Goal: Information Seeking & Learning: Check status

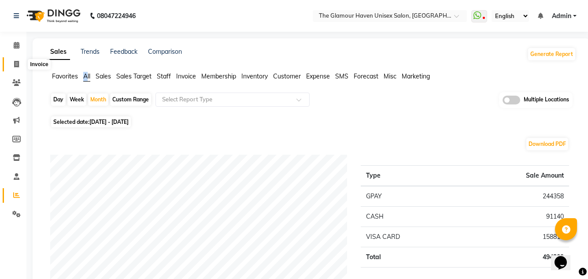
click at [21, 67] on span at bounding box center [16, 65] width 15 height 10
select select "7124"
select select "service"
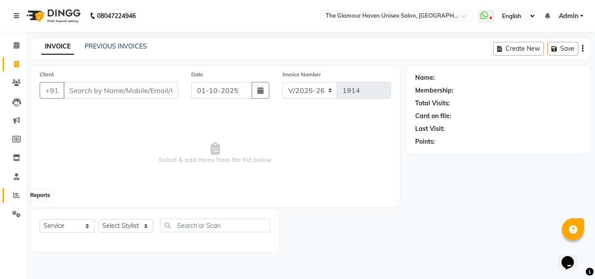
click at [16, 193] on icon at bounding box center [16, 195] width 7 height 7
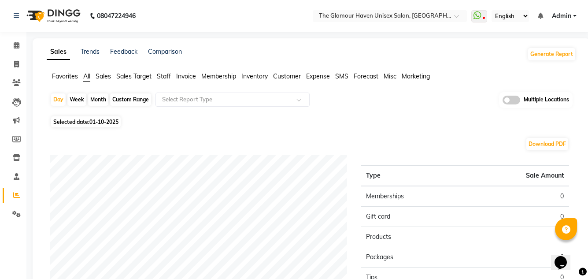
click at [104, 72] on span "Sales" at bounding box center [103, 76] width 15 height 8
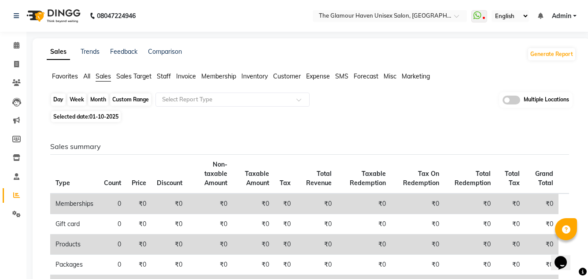
click at [60, 99] on div "Day" at bounding box center [58, 99] width 15 height 12
select select "10"
select select "2025"
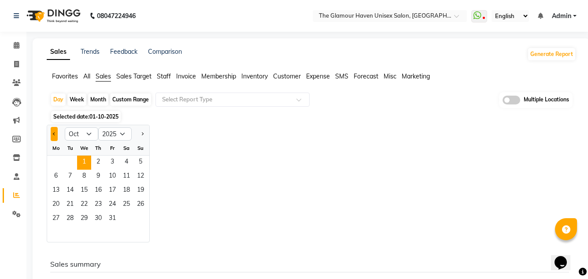
click at [56, 134] on span "Previous month" at bounding box center [54, 133] width 3 height 3
select select "9"
click at [142, 205] on span "28" at bounding box center [141, 205] width 14 height 14
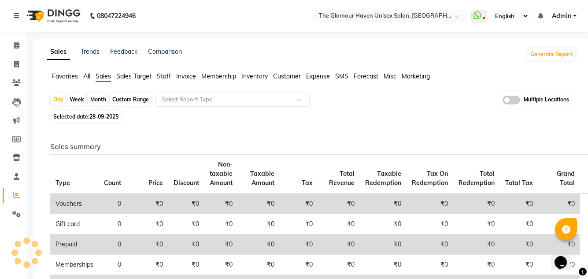
click at [164, 75] on span "Staff" at bounding box center [164, 76] width 14 height 8
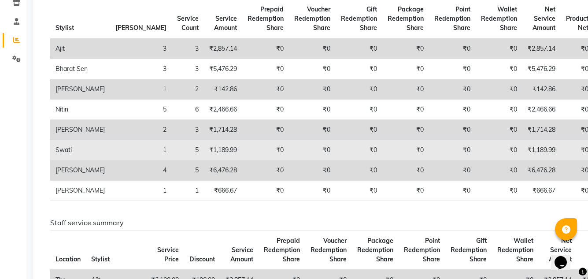
scroll to position [44, 0]
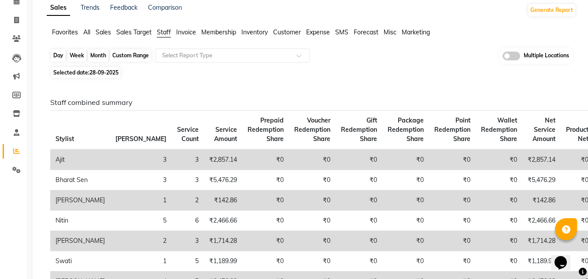
click at [58, 57] on div "Day" at bounding box center [58, 55] width 15 height 12
select select "9"
select select "2025"
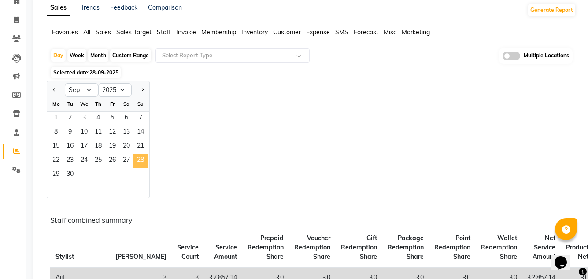
click at [143, 160] on span "28" at bounding box center [141, 161] width 14 height 14
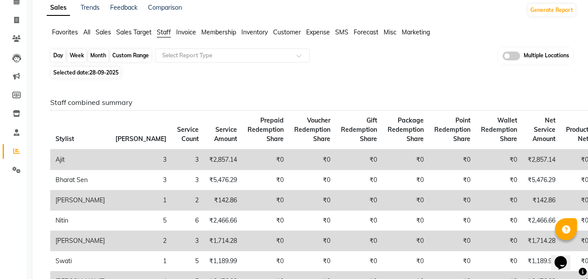
click at [60, 56] on div "Day" at bounding box center [58, 55] width 15 height 12
select select "9"
select select "2025"
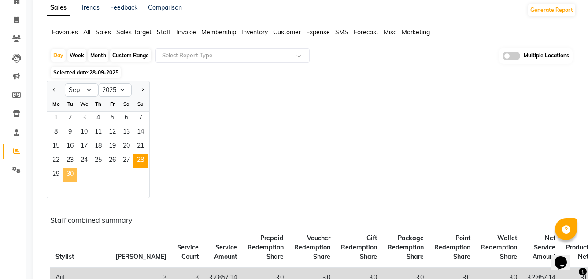
click at [68, 174] on span "30" at bounding box center [70, 175] width 14 height 14
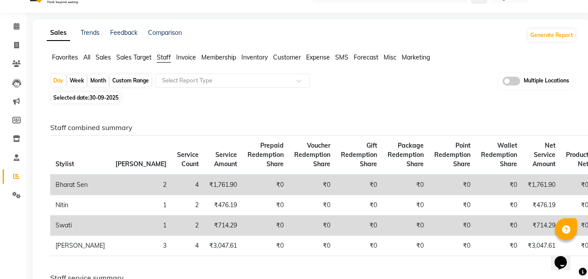
scroll to position [0, 0]
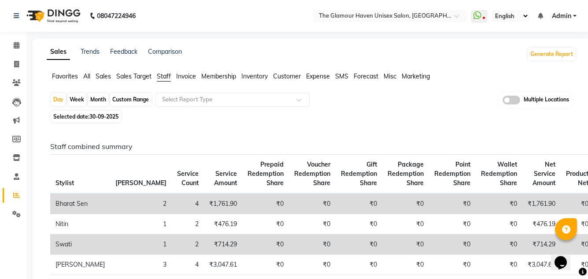
click at [100, 97] on div "Month" at bounding box center [98, 99] width 20 height 12
select select "9"
select select "2025"
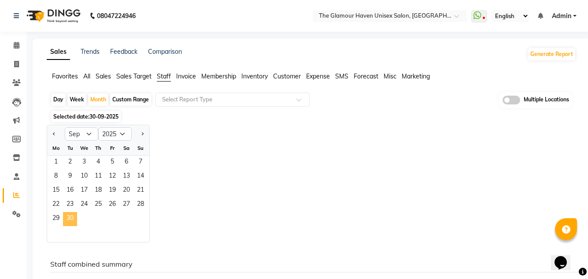
click at [71, 217] on span "30" at bounding box center [70, 219] width 14 height 14
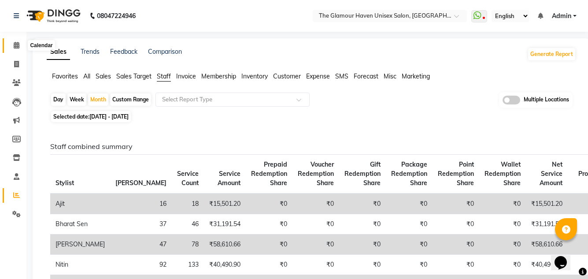
drag, startPoint x: 15, startPoint y: 45, endPoint x: 21, endPoint y: 51, distance: 7.8
click at [16, 45] on icon at bounding box center [17, 45] width 6 height 7
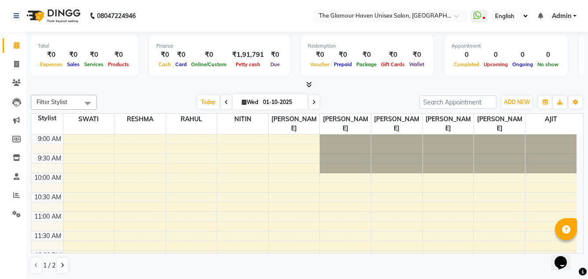
click at [301, 83] on div at bounding box center [307, 84] width 553 height 9
click at [310, 83] on icon at bounding box center [309, 84] width 6 height 7
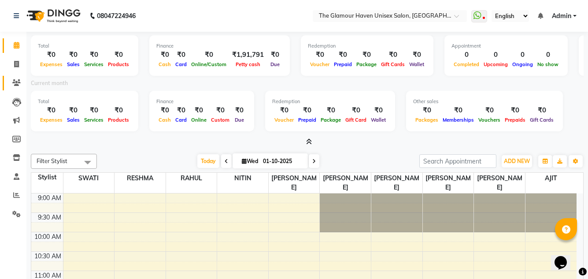
click at [15, 77] on link "Clients" at bounding box center [13, 83] width 21 height 15
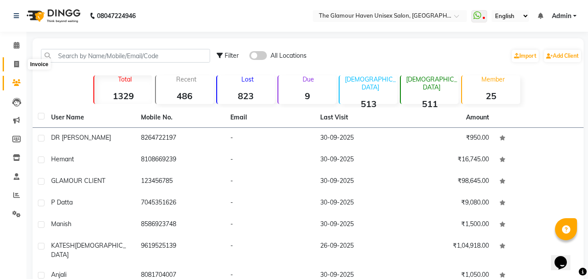
click at [17, 62] on icon at bounding box center [16, 64] width 5 height 7
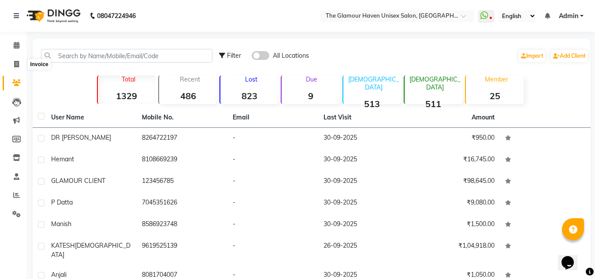
select select "7124"
select select "service"
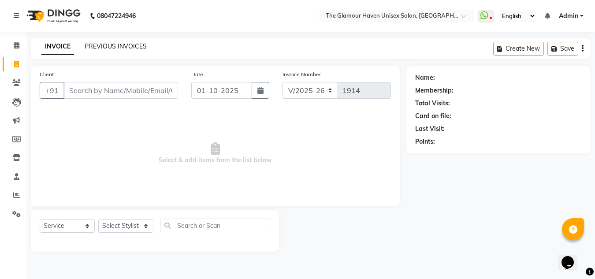
click at [106, 42] on link "PREVIOUS INVOICES" at bounding box center [116, 46] width 62 height 8
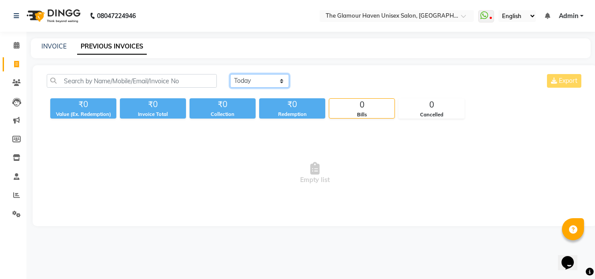
click at [276, 83] on select "[DATE] [DATE] Custom Range" at bounding box center [259, 81] width 59 height 14
click at [230, 74] on select "[DATE] [DATE] Custom Range" at bounding box center [259, 81] width 59 height 14
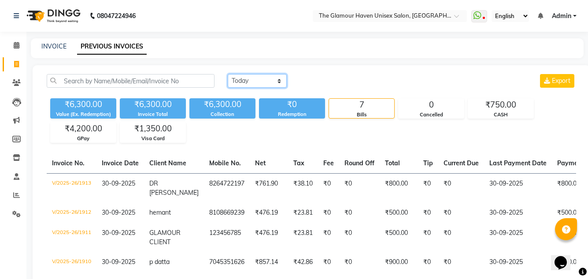
click at [286, 76] on select "[DATE] [DATE] Custom Range" at bounding box center [257, 81] width 59 height 14
click at [320, 60] on main "INVOICE PREVIOUS INVOICES [DATE] [DATE] Custom Range Export ₹6,300.00 Value (Ex…" at bounding box center [307, 209] width 562 height 343
click at [280, 79] on select "[DATE] [DATE] Custom Range" at bounding box center [257, 81] width 59 height 14
select select "range"
click at [228, 74] on select "[DATE] [DATE] Custom Range" at bounding box center [257, 81] width 59 height 14
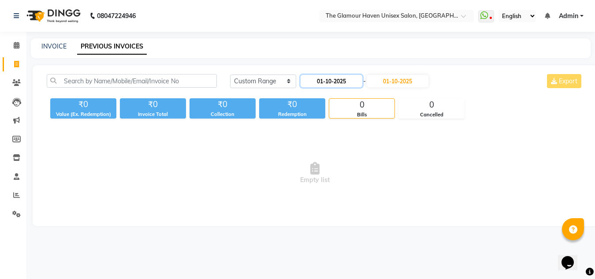
click at [321, 82] on input "01-10-2025" at bounding box center [332, 81] width 62 height 12
select select "10"
select select "2025"
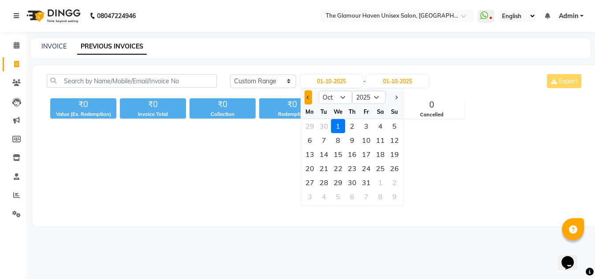
click at [305, 98] on button "Previous month" at bounding box center [308, 97] width 7 height 14
select select "9"
click at [311, 126] on div "1" at bounding box center [310, 126] width 14 height 14
type input "01-09-2025"
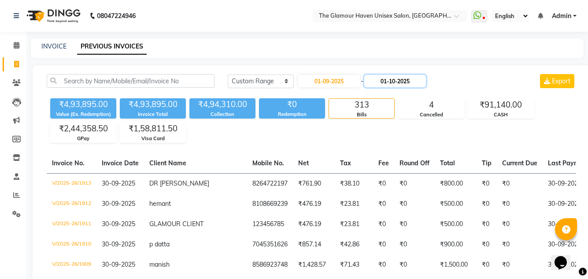
click at [396, 82] on input "01-10-2025" at bounding box center [396, 81] width 62 height 12
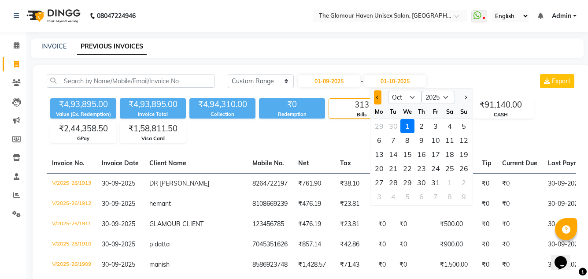
click at [378, 99] on span "Previous month" at bounding box center [378, 98] width 4 height 4
select select "9"
click at [391, 180] on div "30" at bounding box center [394, 182] width 14 height 14
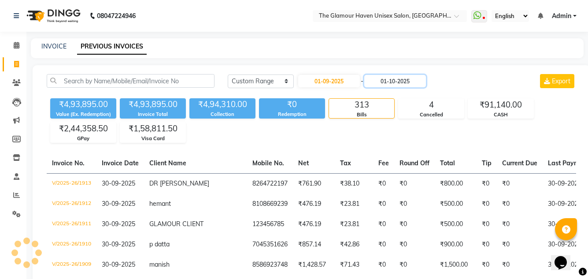
type input "30-09-2025"
click at [383, 141] on div "₹4,93,895.00 Value (Ex. Redemption) ₹4,93,895.00 Invoice Total ₹4,94,310.00 Col…" at bounding box center [312, 119] width 530 height 48
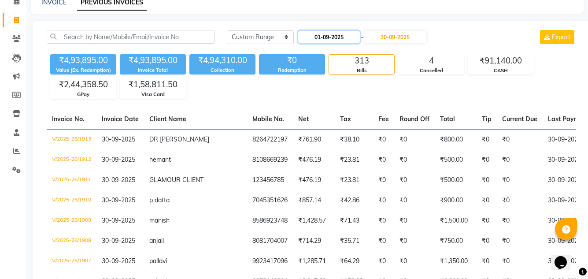
click at [320, 39] on input "01-09-2025" at bounding box center [329, 37] width 62 height 12
select select "9"
select select "2025"
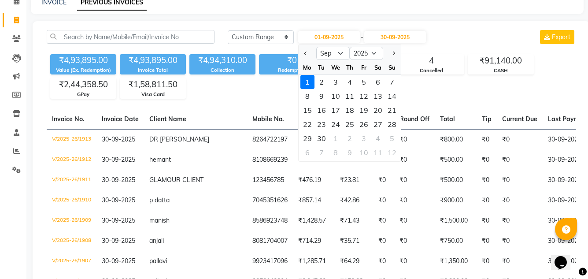
click at [311, 54] on div at bounding box center [308, 53] width 18 height 14
click at [307, 54] on span "Previous month" at bounding box center [306, 54] width 4 height 4
select select "8"
click at [367, 85] on div "1" at bounding box center [364, 82] width 14 height 14
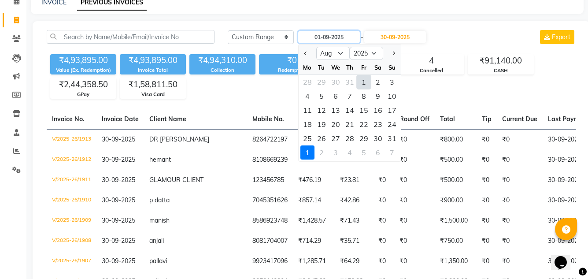
type input "[DATE]"
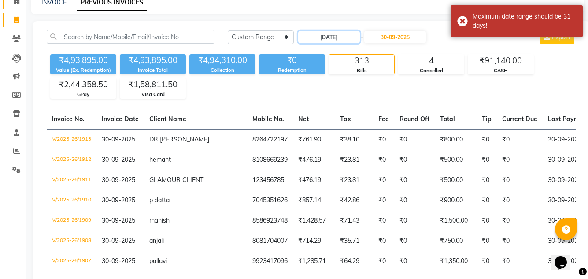
scroll to position [0, 0]
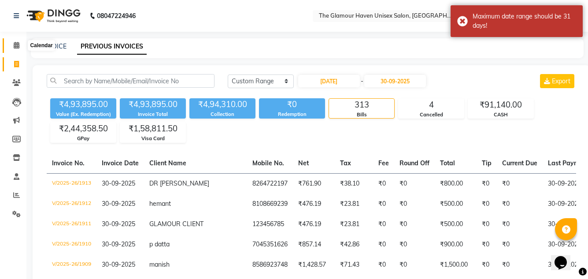
click at [13, 48] on span at bounding box center [16, 46] width 15 height 10
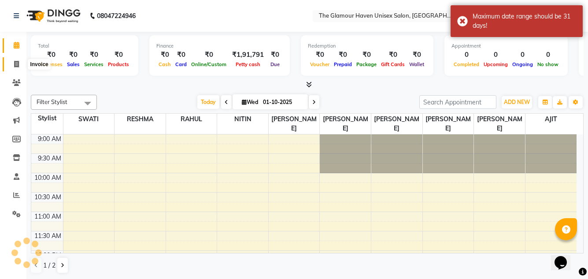
click at [14, 64] on icon at bounding box center [16, 64] width 5 height 7
select select "7124"
select select "service"
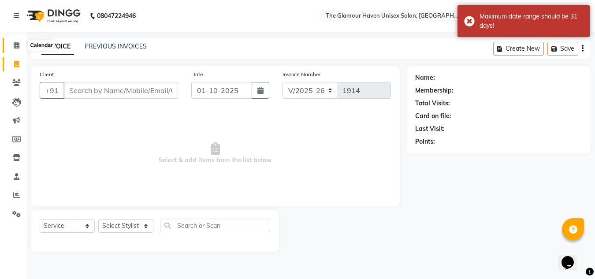
click at [20, 44] on span at bounding box center [16, 46] width 15 height 10
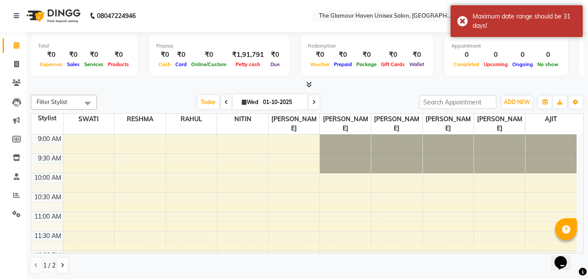
click at [167, 24] on nav "08047224946 Select Location × [GEOGRAPHIC_DATA] Unisex Salon, Thane WhatsApp St…" at bounding box center [294, 16] width 588 height 32
click at [279, 18] on nav "08047224946 Select Location × [GEOGRAPHIC_DATA] Unisex Salon, Thane WhatsApp St…" at bounding box center [294, 16] width 588 height 32
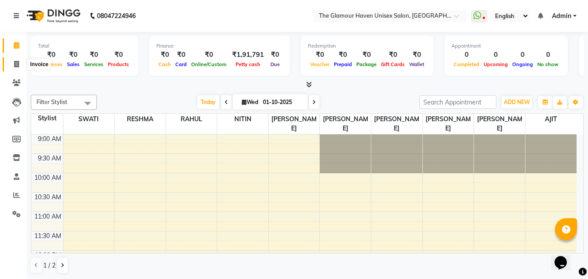
click at [19, 61] on icon at bounding box center [16, 64] width 5 height 7
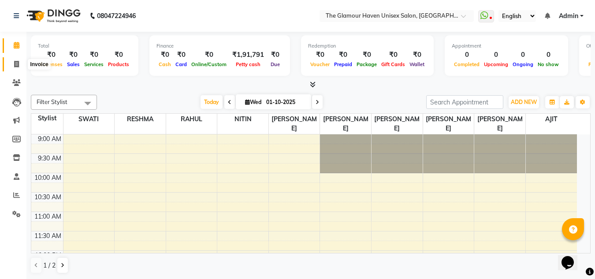
select select "7124"
select select "service"
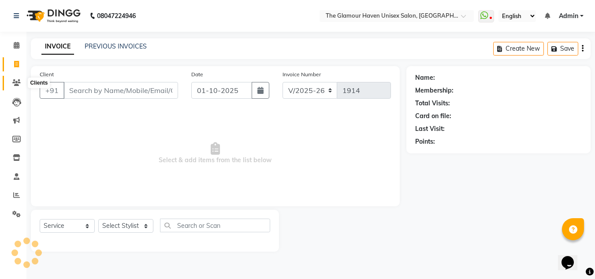
click at [16, 80] on span at bounding box center [16, 83] width 15 height 10
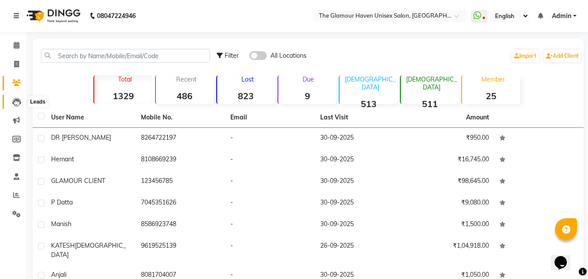
click at [18, 99] on icon at bounding box center [16, 102] width 9 height 9
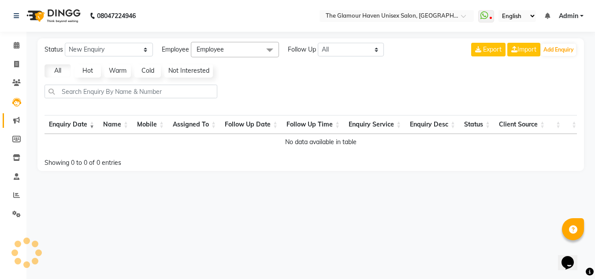
click at [16, 115] on link "Marketing" at bounding box center [13, 120] width 21 height 15
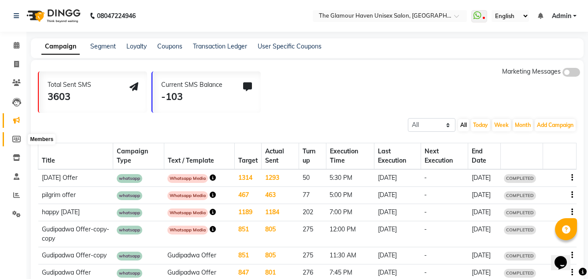
click at [17, 135] on span at bounding box center [16, 139] width 15 height 10
select select
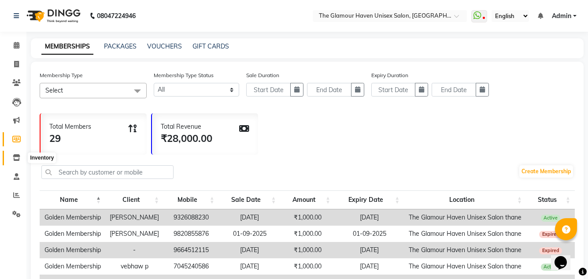
click at [14, 156] on icon at bounding box center [16, 157] width 7 height 7
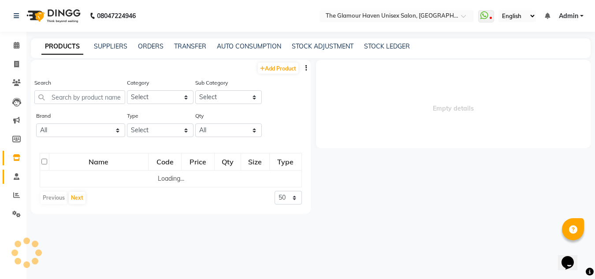
click at [15, 170] on link "Staff" at bounding box center [13, 177] width 21 height 15
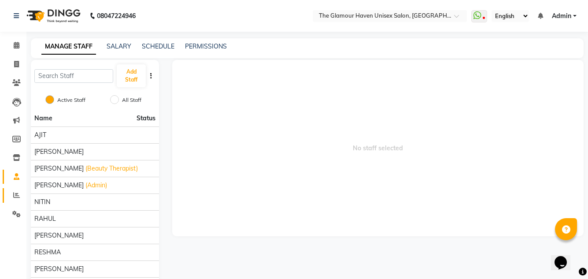
click at [12, 190] on link "Reports" at bounding box center [13, 195] width 21 height 15
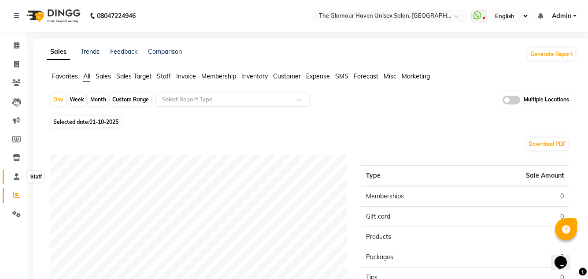
click at [13, 181] on span at bounding box center [16, 177] width 15 height 10
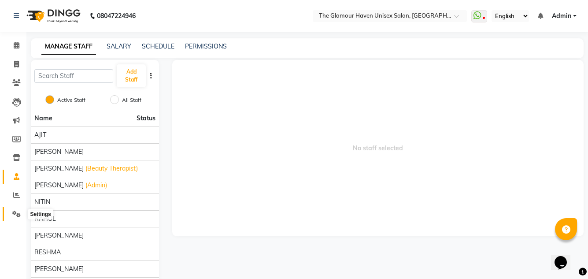
click at [12, 211] on icon at bounding box center [16, 214] width 8 height 7
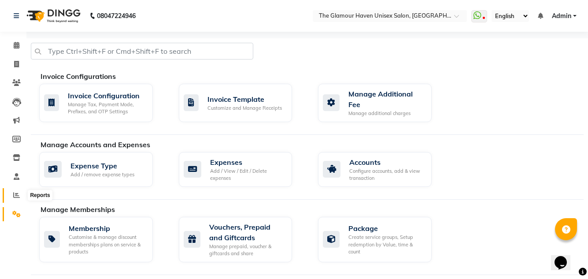
click at [15, 200] on span at bounding box center [16, 195] width 15 height 10
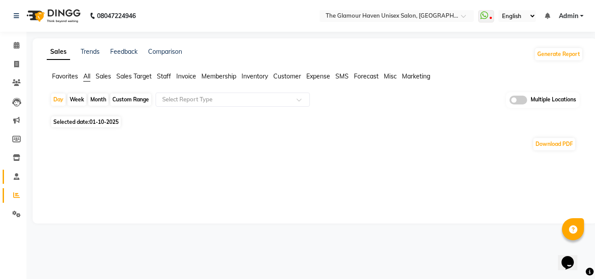
click at [16, 182] on link "Staff" at bounding box center [13, 177] width 21 height 15
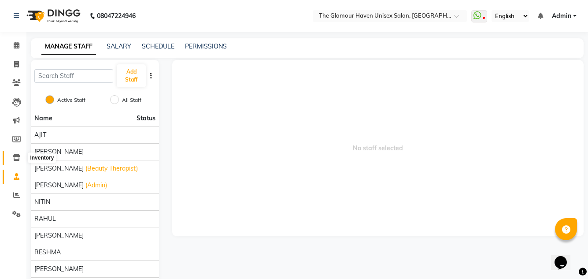
click at [20, 161] on span at bounding box center [16, 158] width 15 height 10
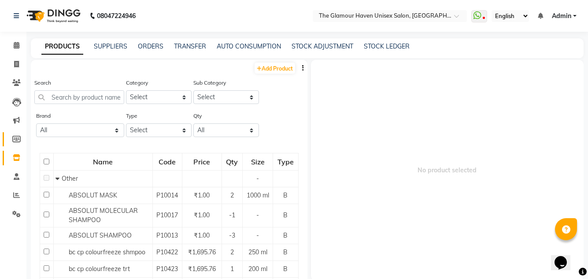
click at [17, 144] on link "Members" at bounding box center [13, 139] width 21 height 15
select select
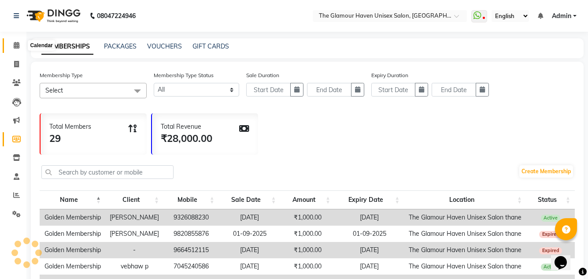
click at [19, 45] on icon at bounding box center [17, 45] width 6 height 7
